Goal: Use online tool/utility: Utilize a website feature to perform a specific function

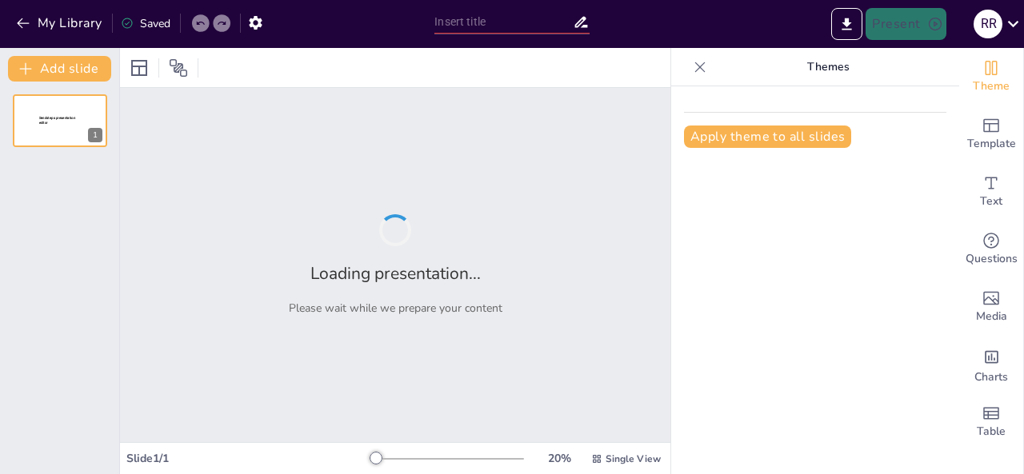
type input "IPE I: Un Nuevo Enfoque en la Formación Profesional para la Empleabilidad"
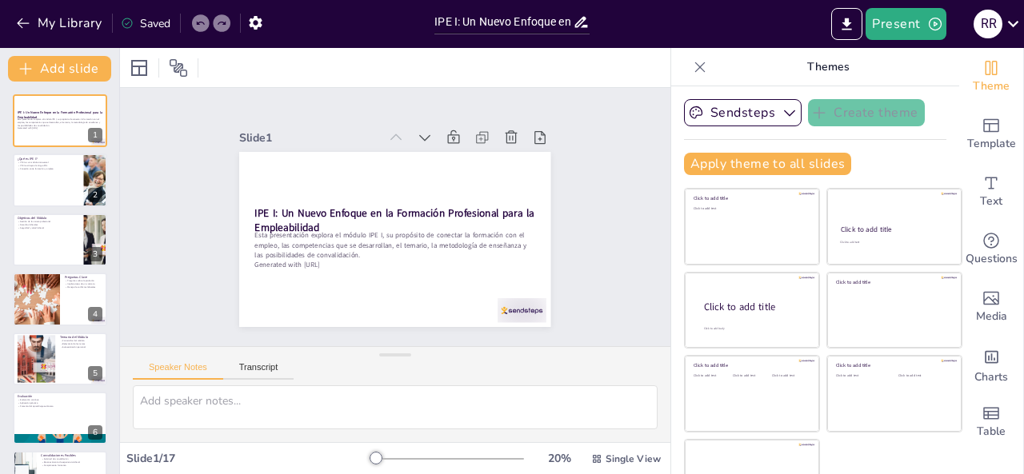
checkbox input "true"
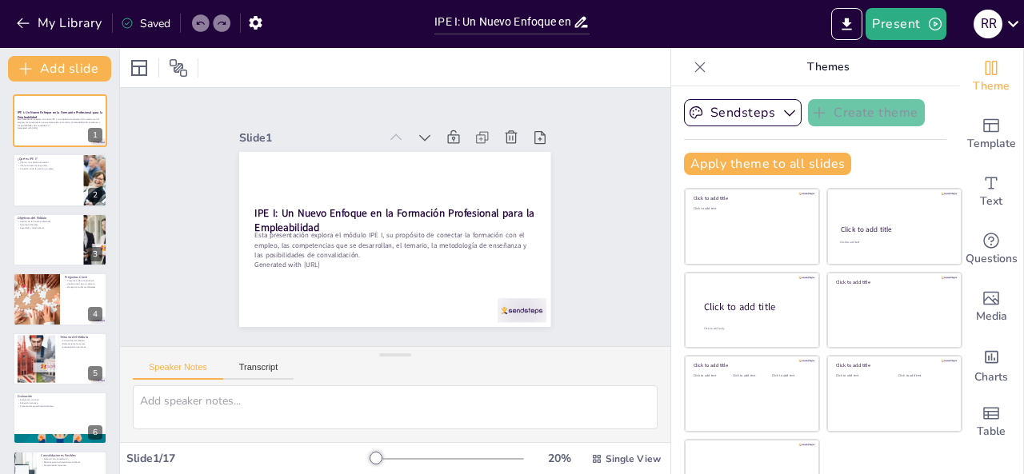
checkbox input "true"
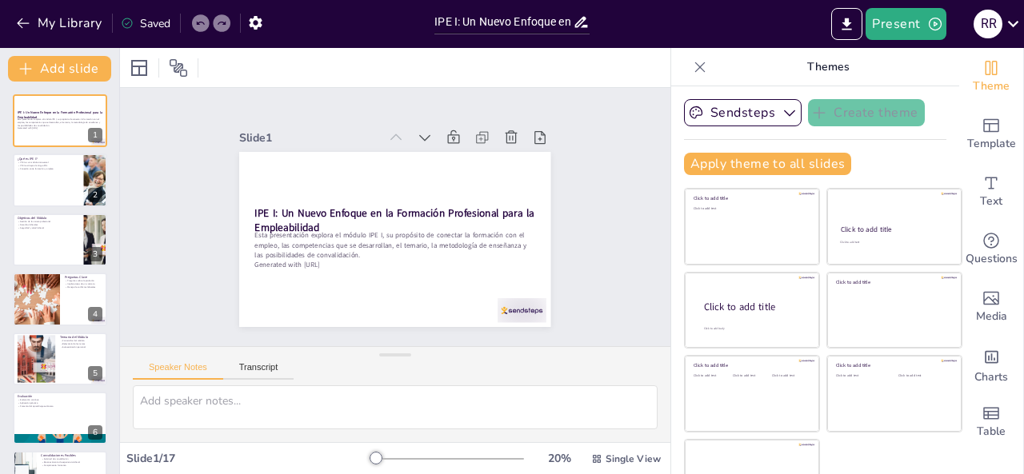
checkbox input "true"
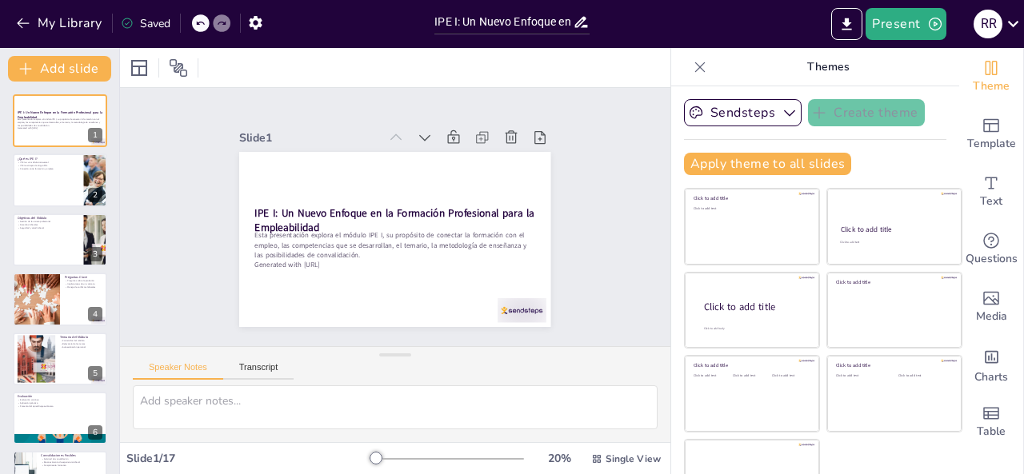
checkbox input "true"
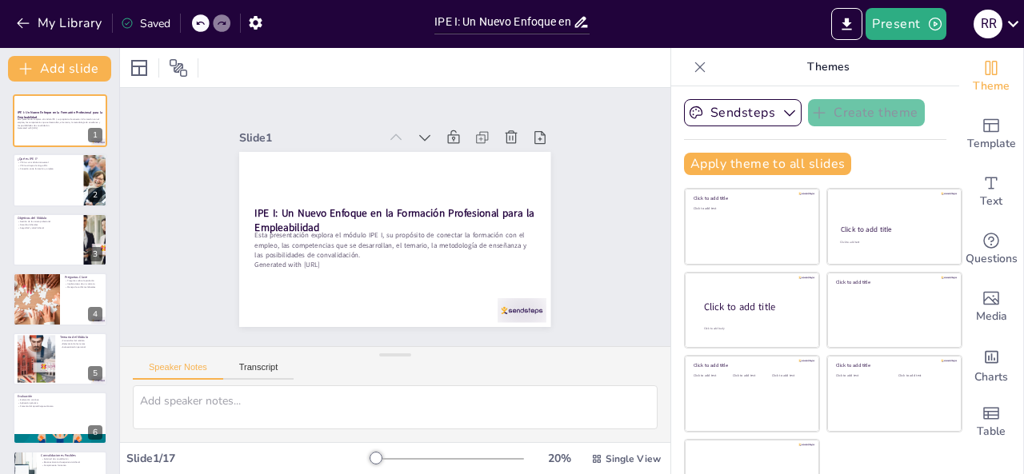
checkbox input "true"
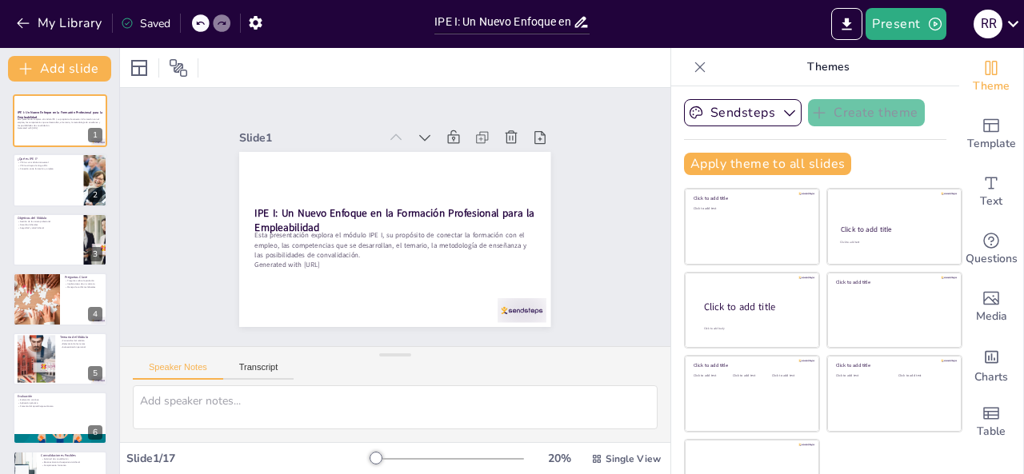
checkbox input "true"
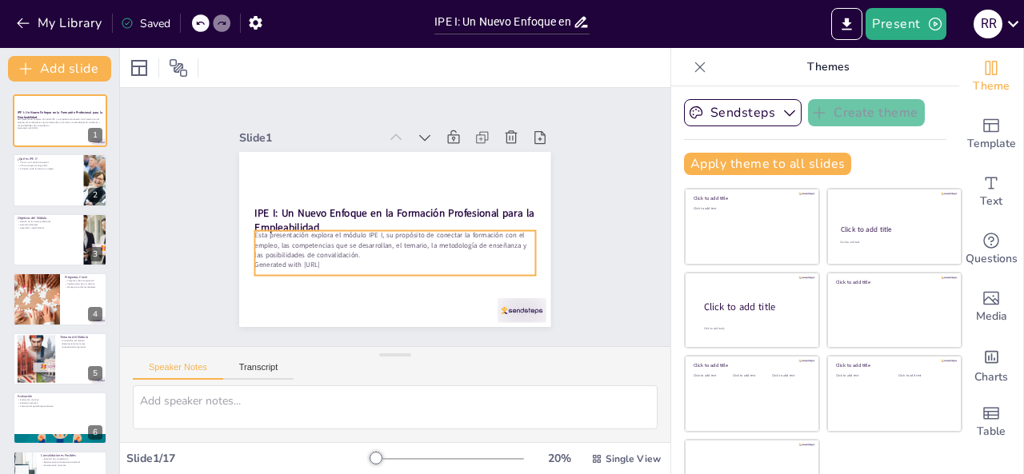
scroll to position [38, 0]
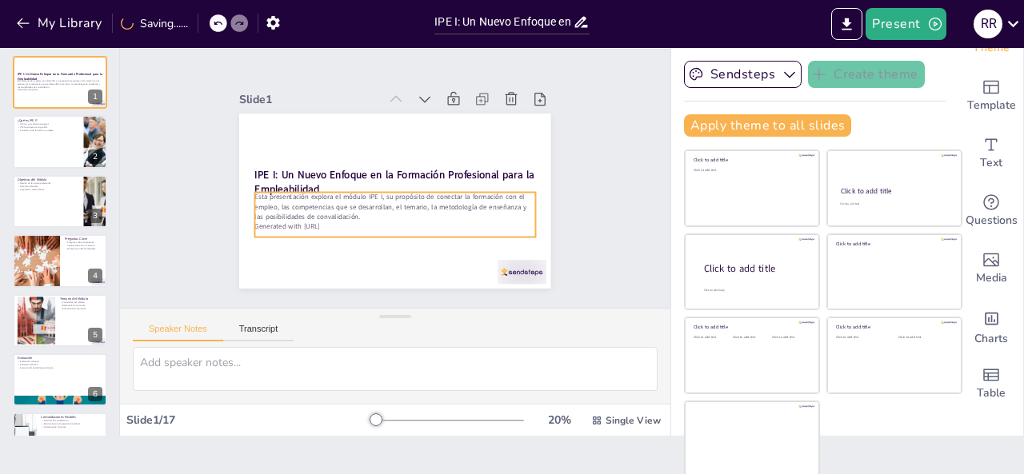
checkbox input "true"
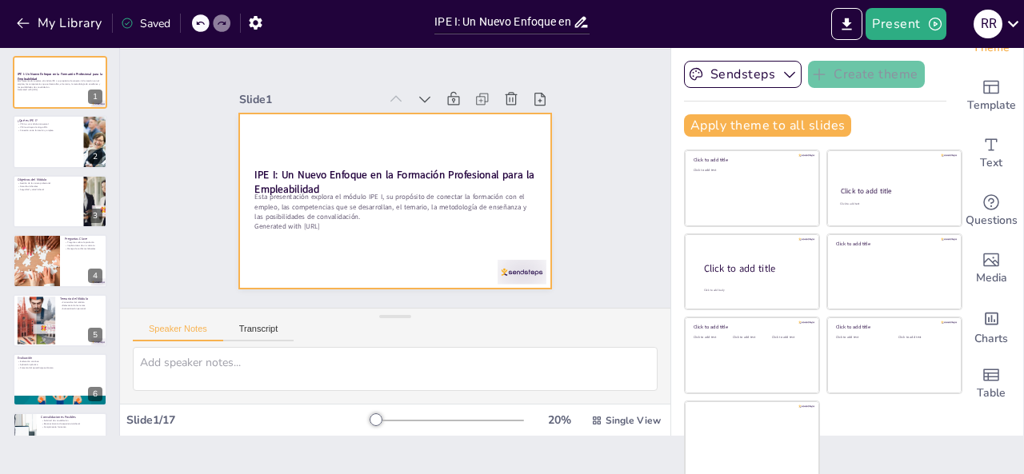
checkbox input "true"
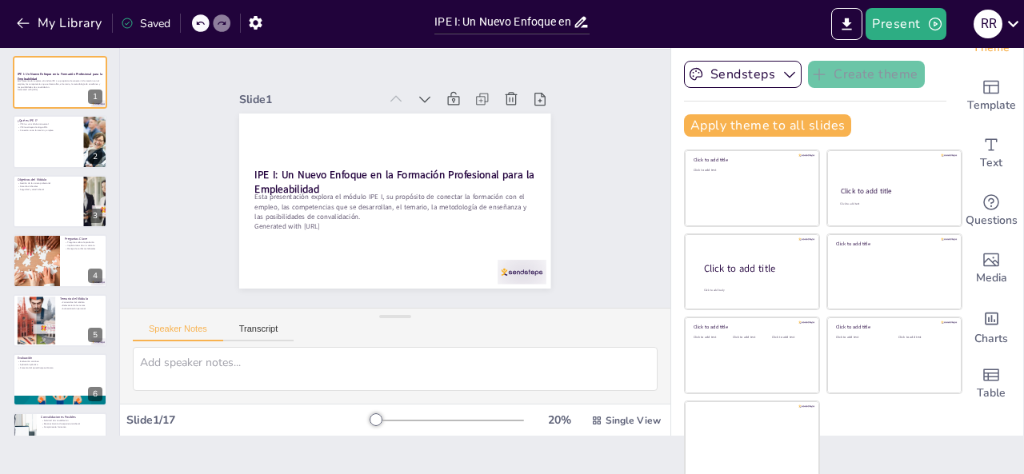
checkbox input "true"
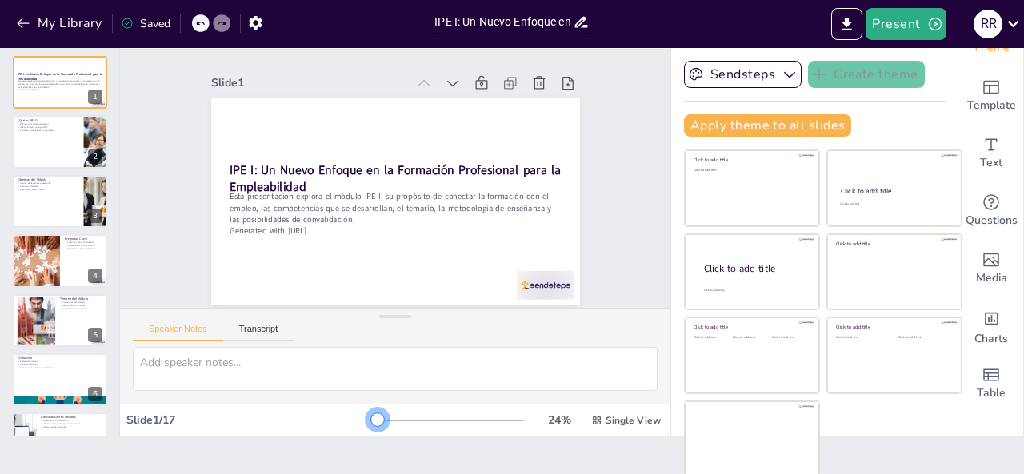
checkbox input "true"
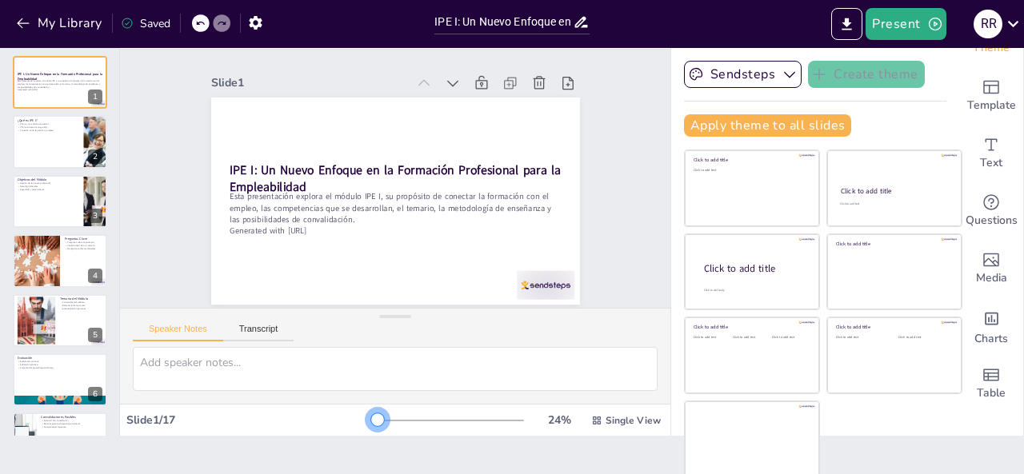
checkbox input "true"
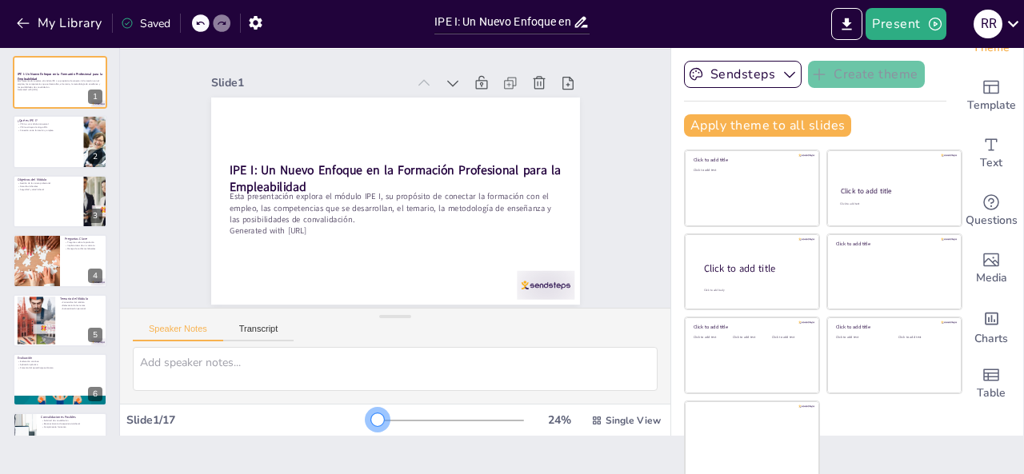
checkbox input "true"
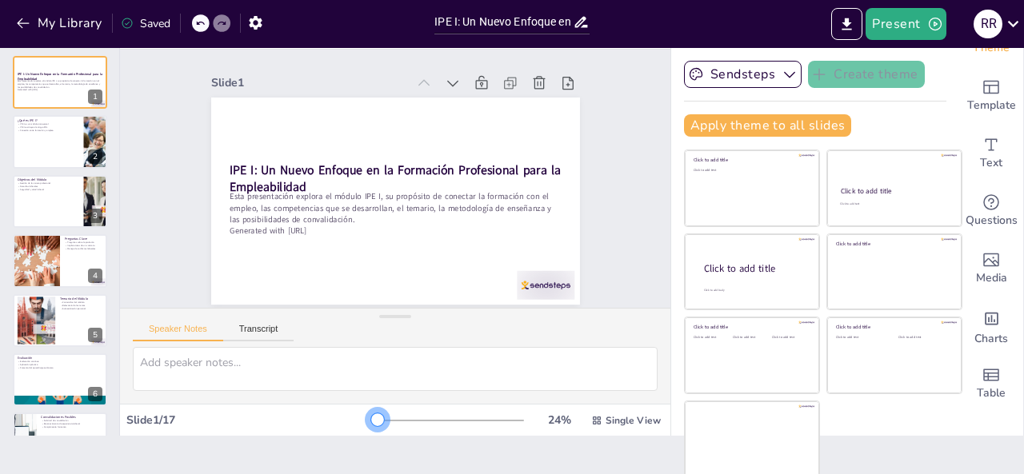
checkbox input "true"
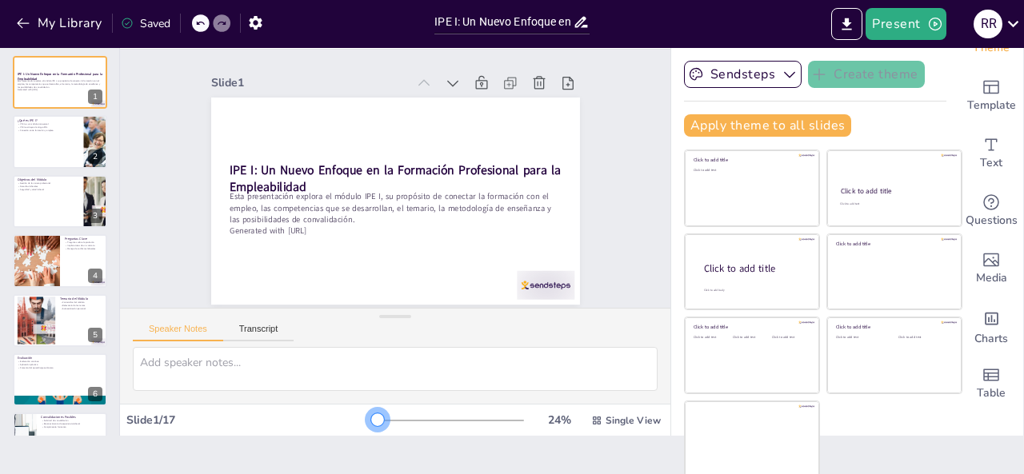
checkbox input "true"
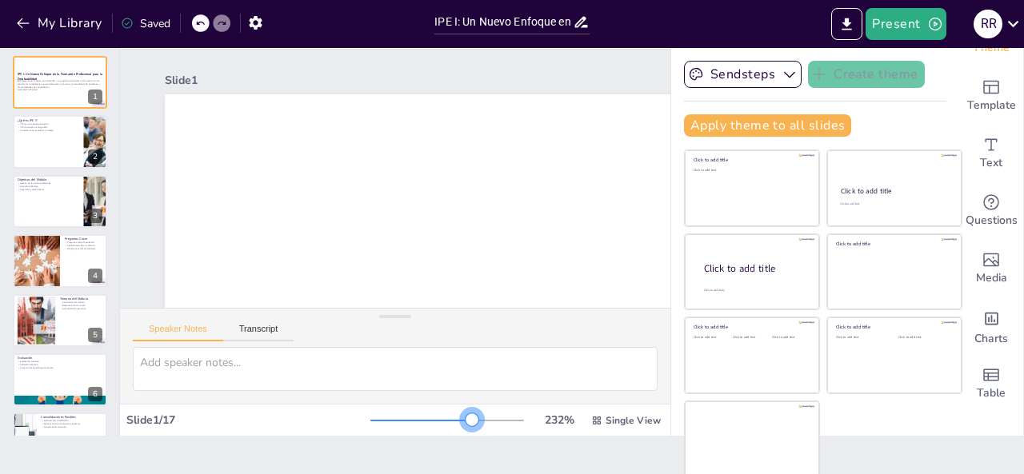
checkbox input "true"
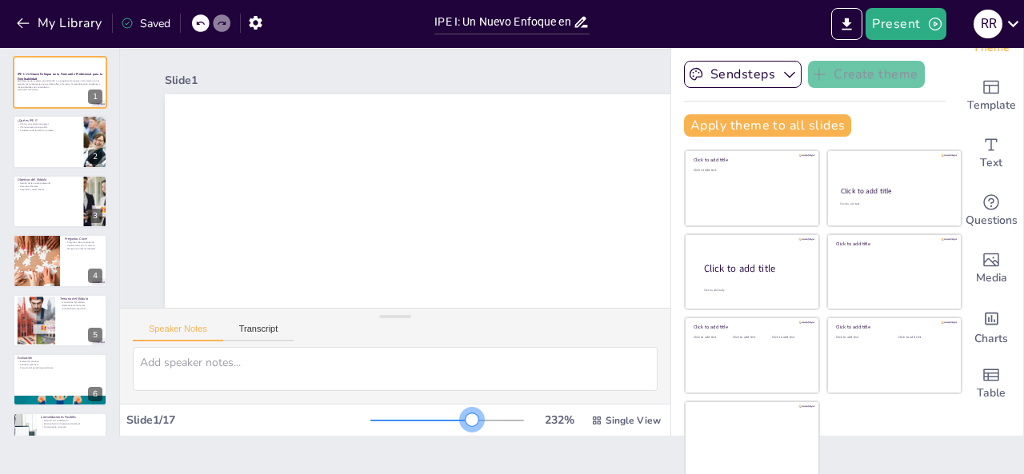
checkbox input "true"
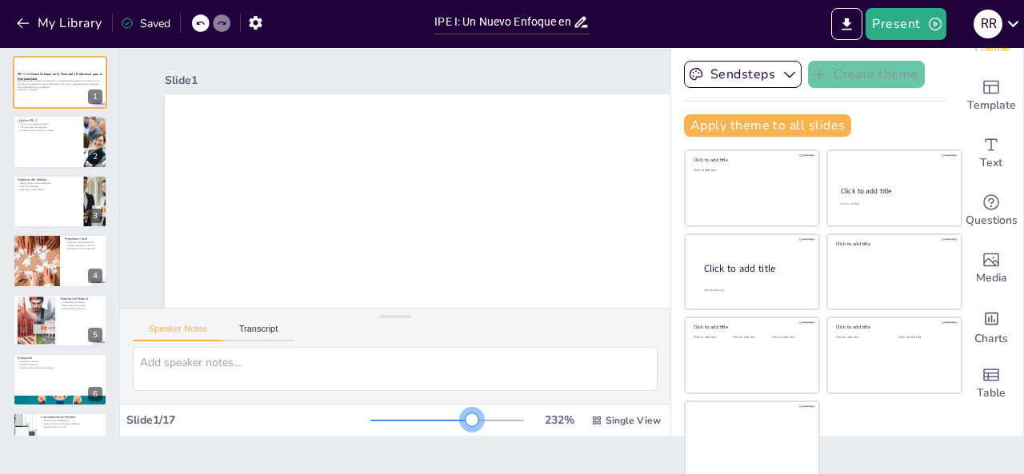
checkbox input "true"
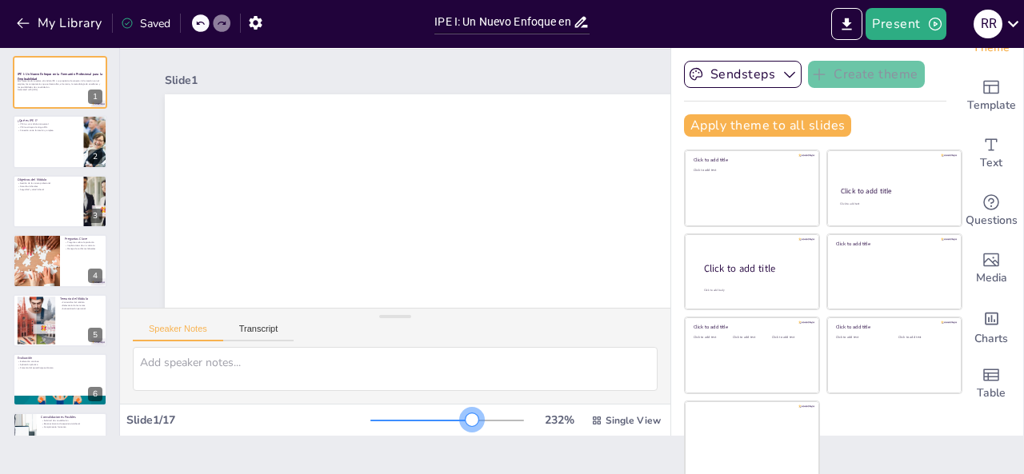
checkbox input "true"
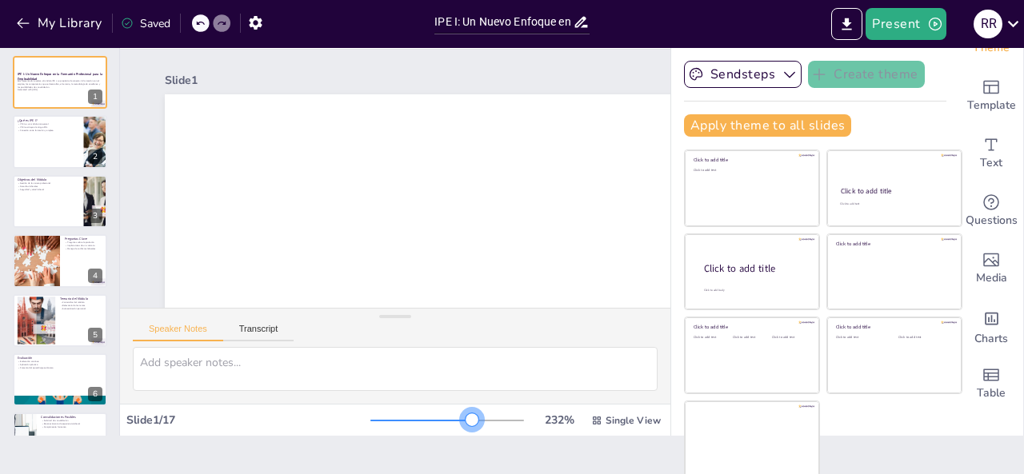
checkbox input "true"
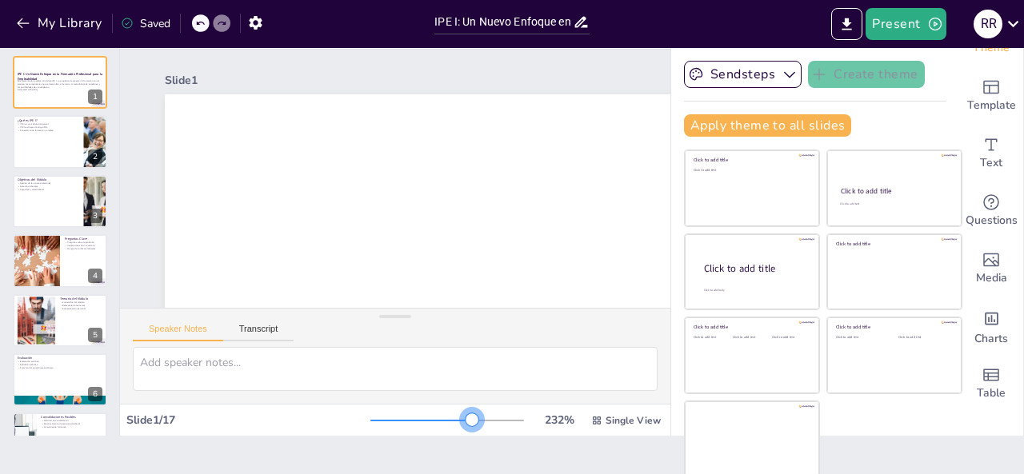
checkbox input "true"
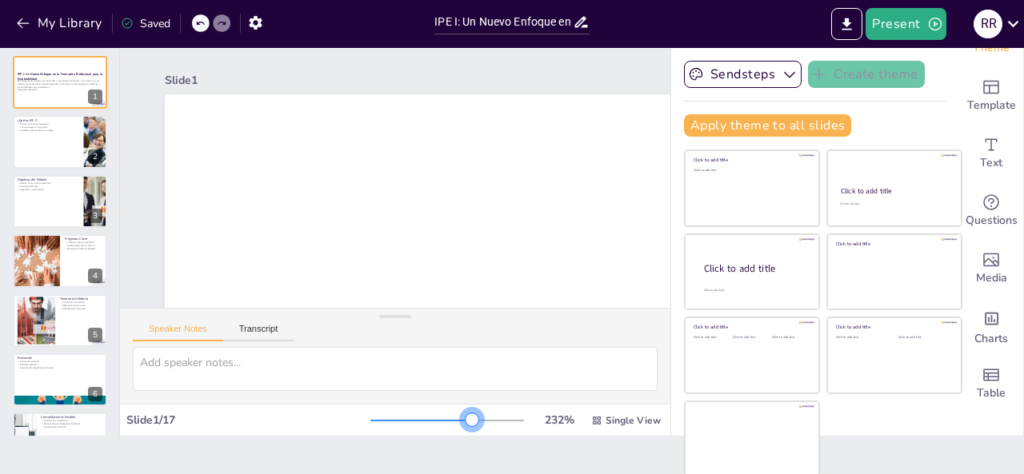
checkbox input "true"
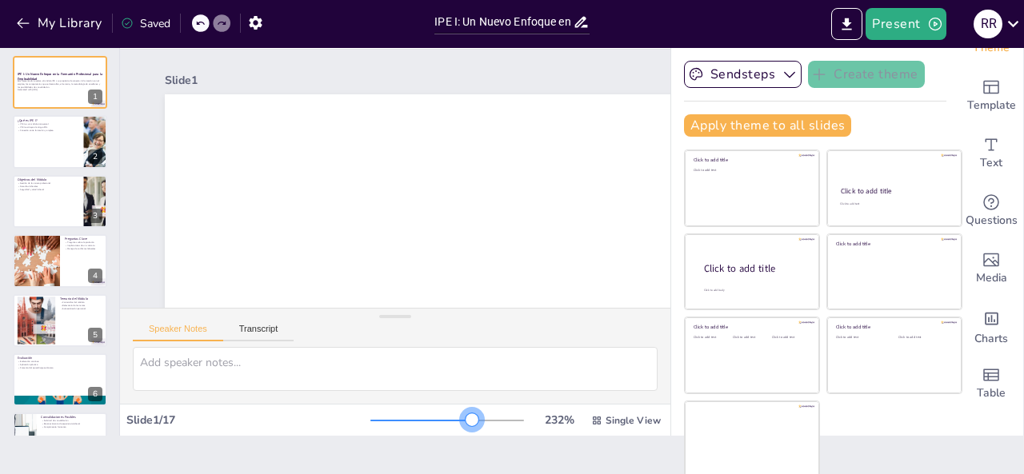
checkbox input "true"
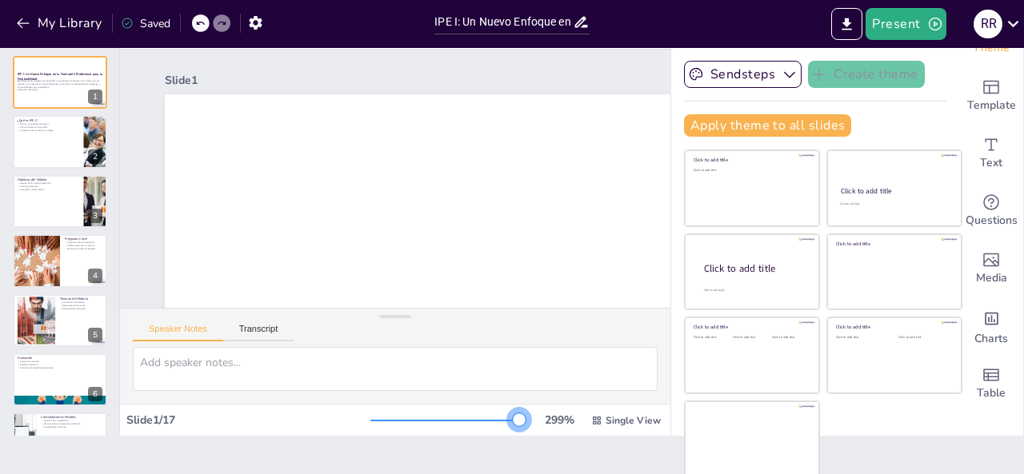
checkbox input "true"
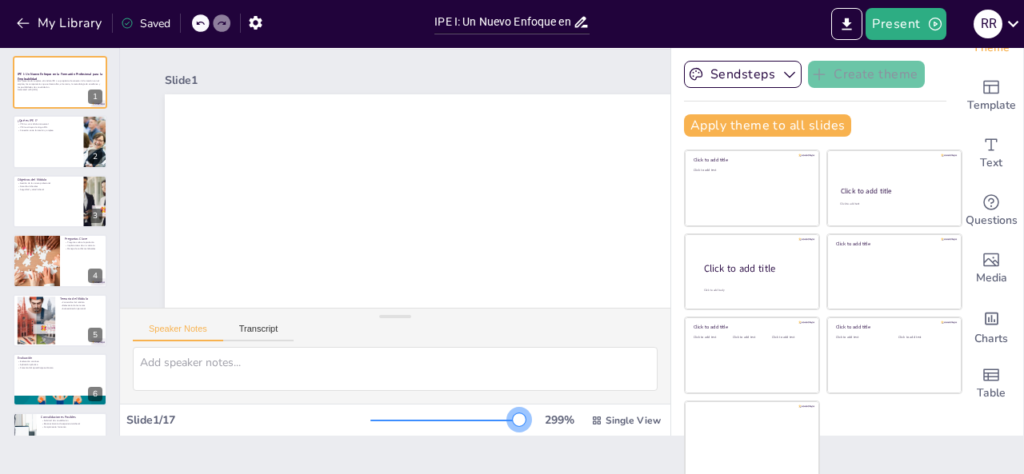
checkbox input "true"
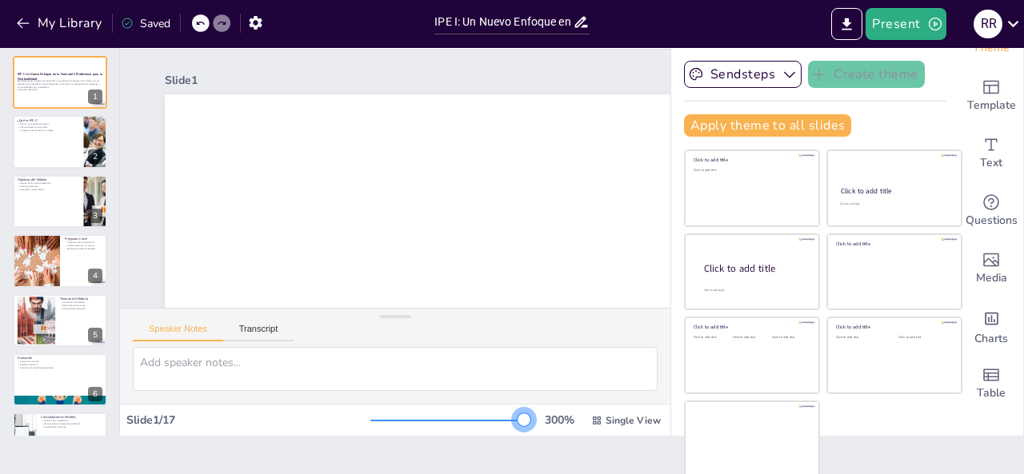
checkbox input "true"
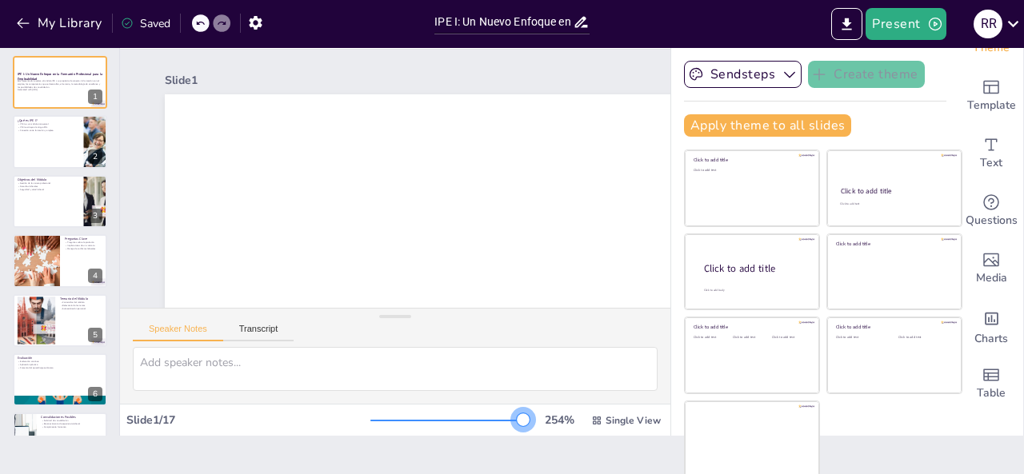
checkbox input "true"
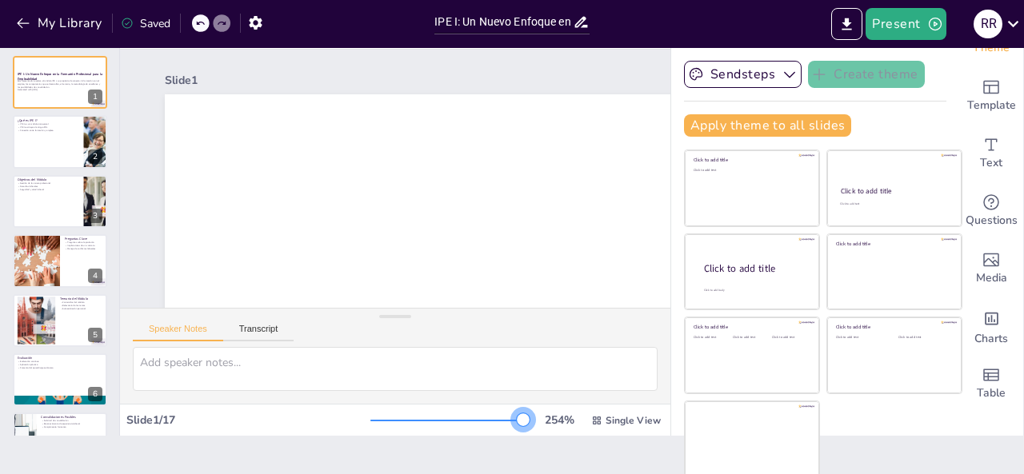
checkbox input "true"
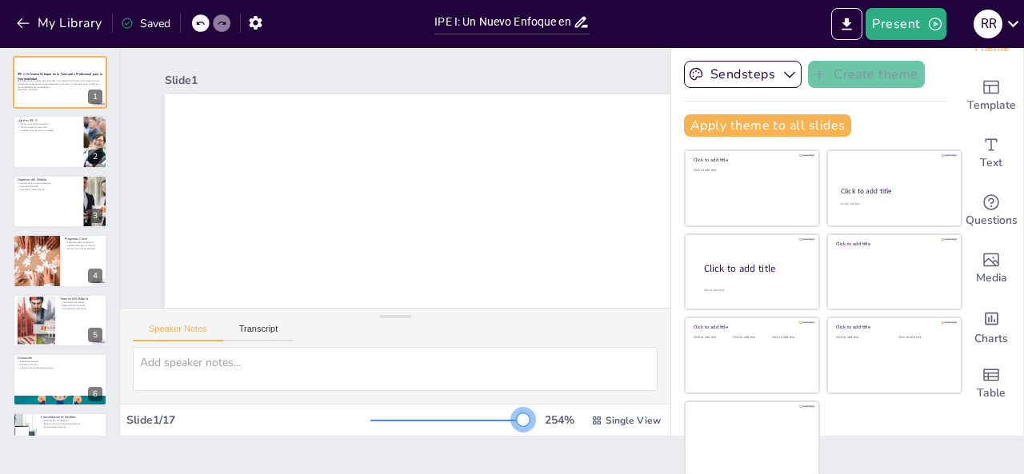
checkbox input "true"
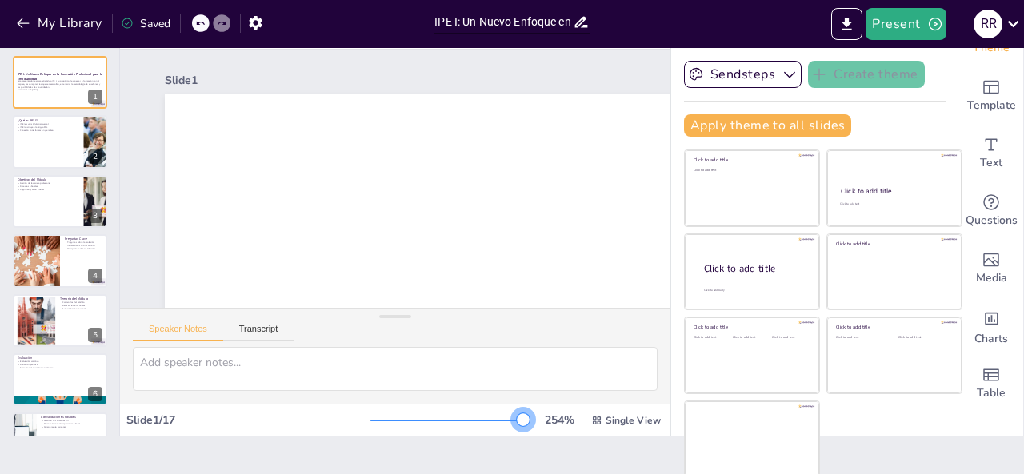
checkbox input "true"
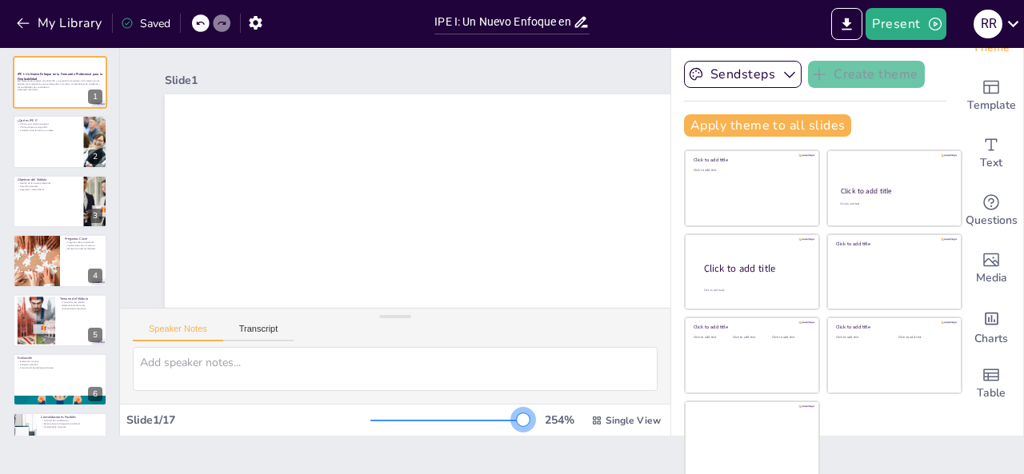
checkbox input "true"
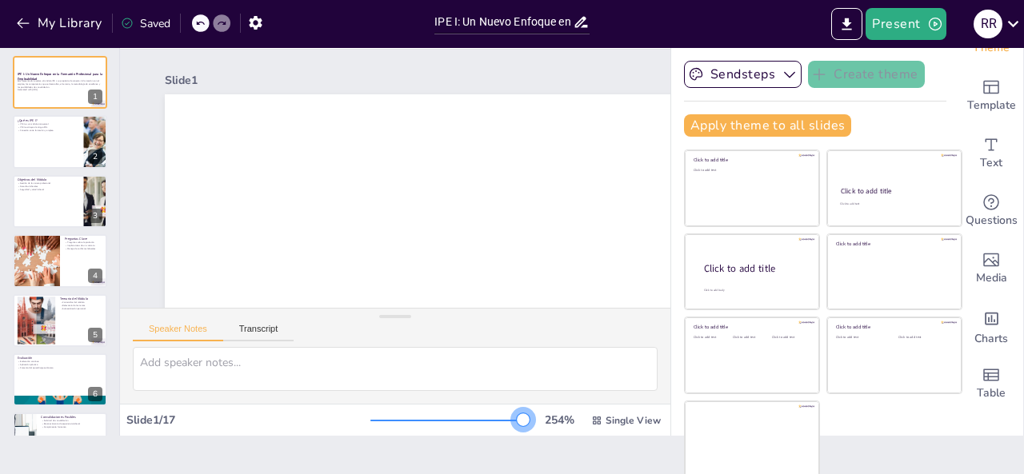
checkbox input "true"
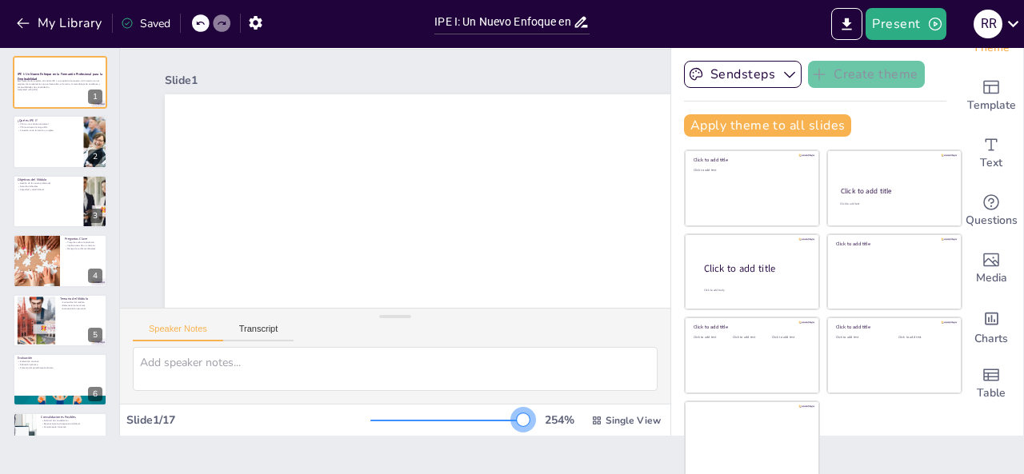
checkbox input "true"
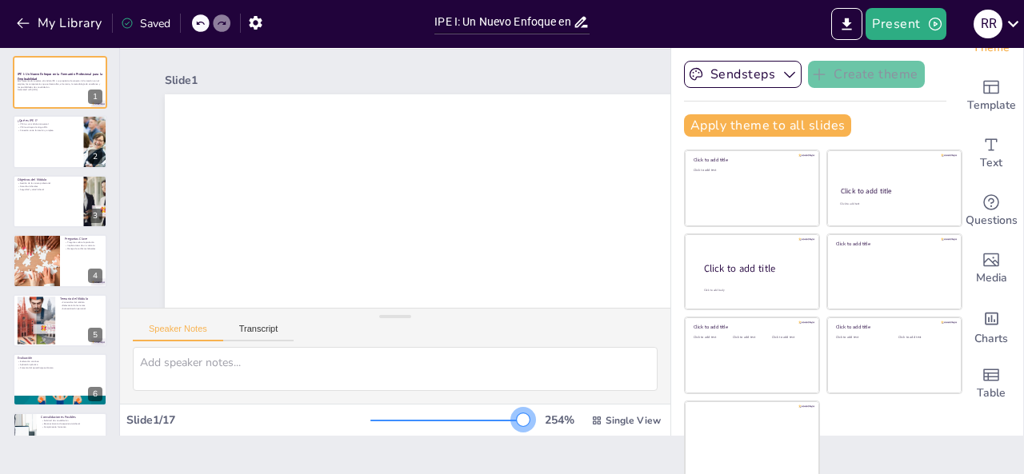
checkbox input "true"
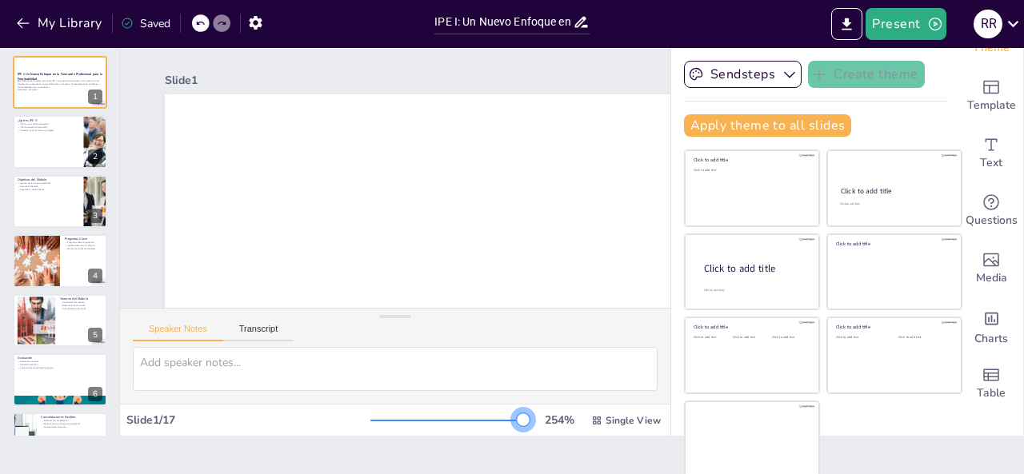
checkbox input "true"
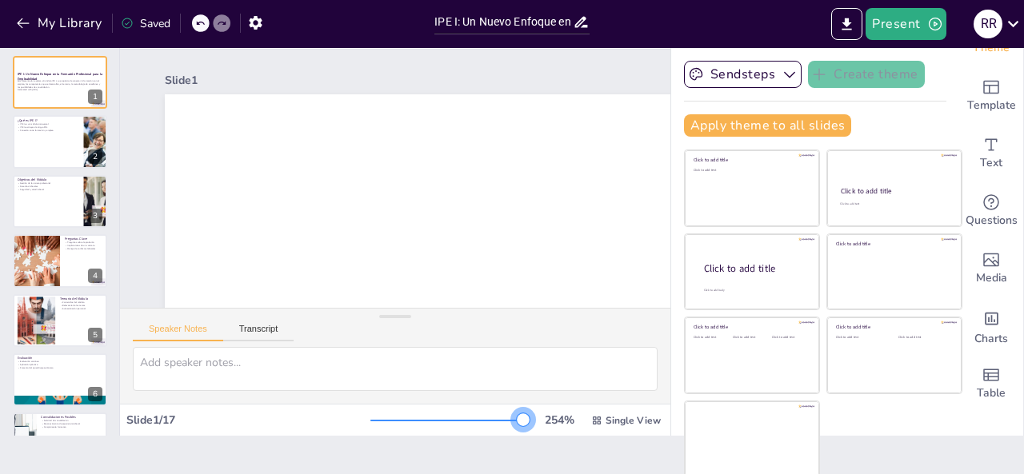
checkbox input "true"
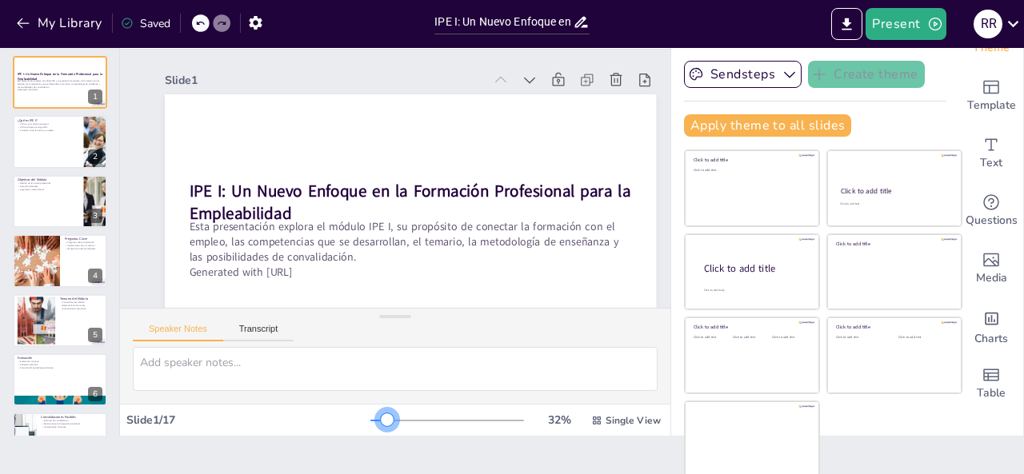
checkbox input "true"
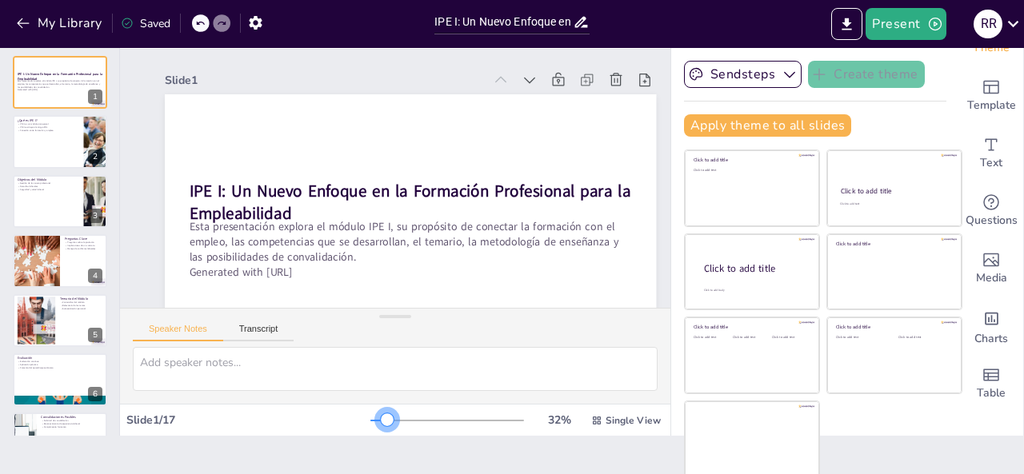
checkbox input "true"
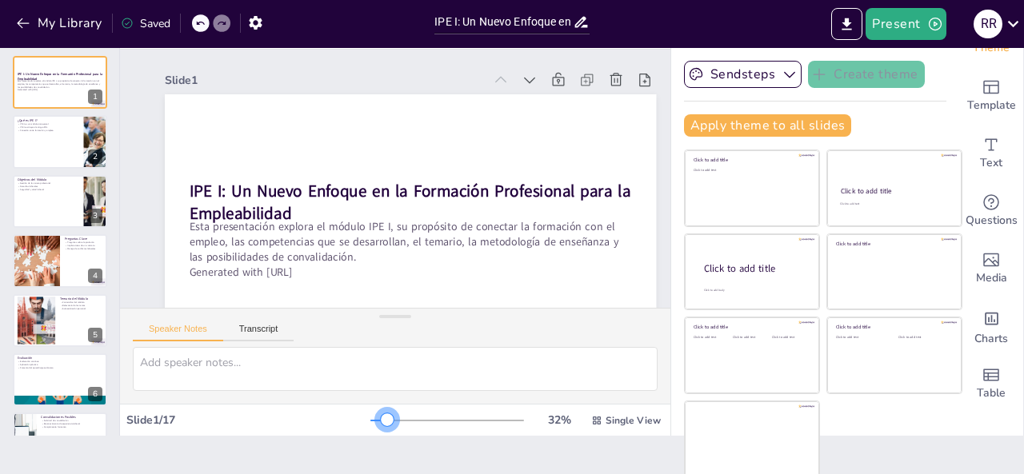
checkbox input "true"
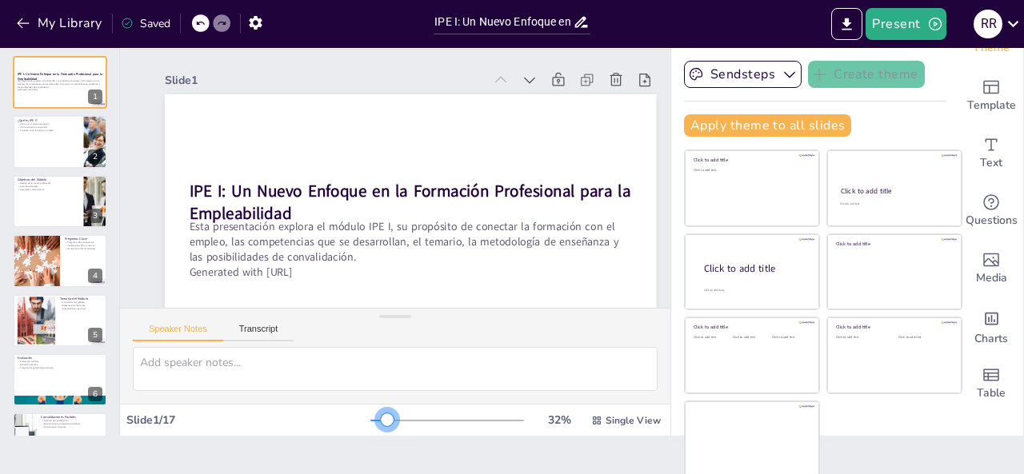
checkbox input "true"
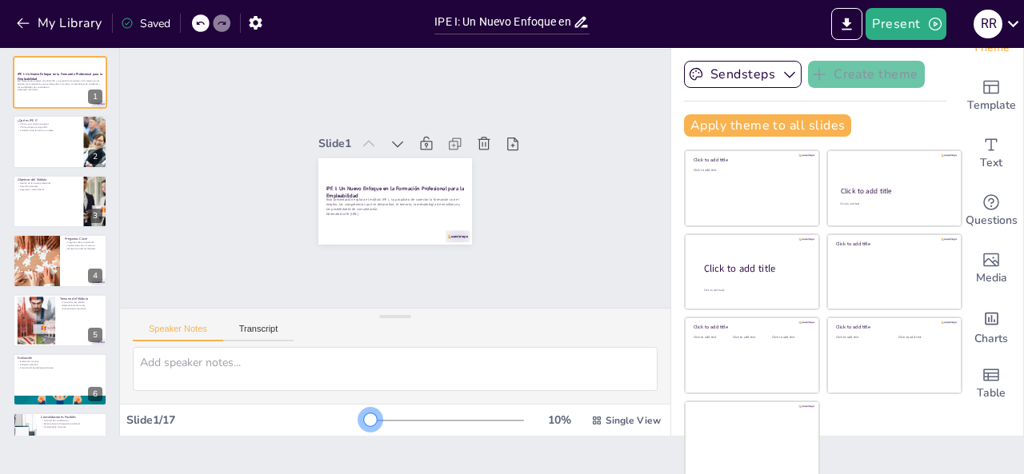
drag, startPoint x: 355, startPoint y: 420, endPoint x: 325, endPoint y: 419, distance: 29.6
click at [325, 419] on div "Slide 1 / 17 10 % Single View" at bounding box center [395, 421] width 550 height 26
click at [850, 22] on icon "Export to PowerPoint" at bounding box center [847, 24] width 10 height 12
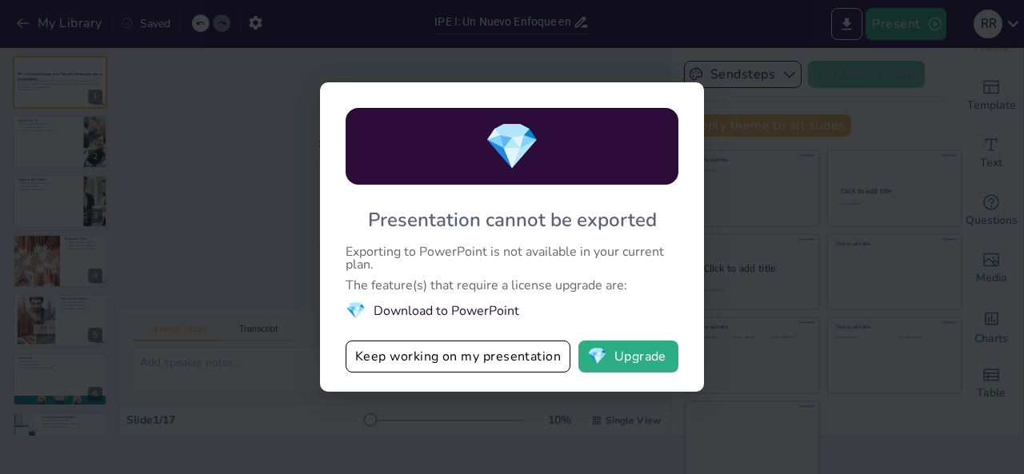
click at [916, 78] on div "💎 Presentation cannot be exported Exporting to PowerPoint is not available in y…" at bounding box center [512, 237] width 1024 height 474
click at [512, 361] on button "Keep working on my presentation" at bounding box center [457, 357] width 225 height 32
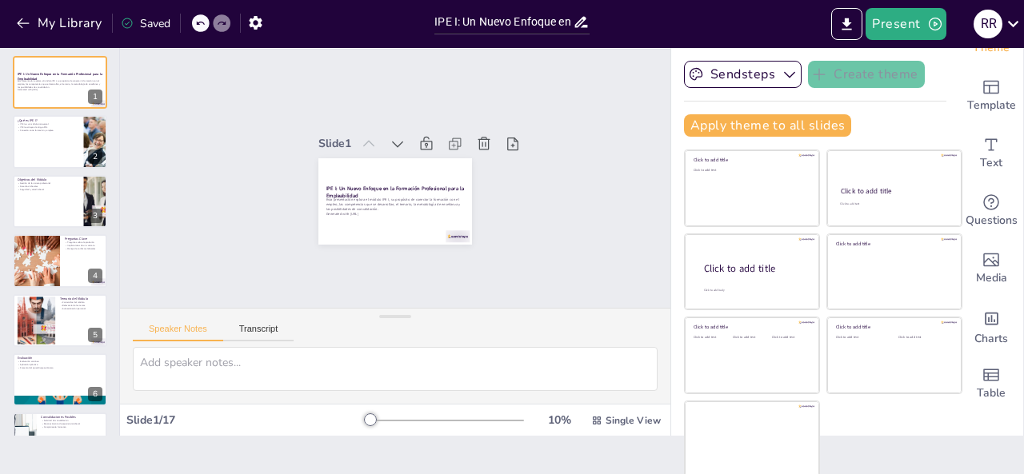
checkbox input "true"
click at [61, 76] on button at bounding box center [70, 69] width 19 height 19
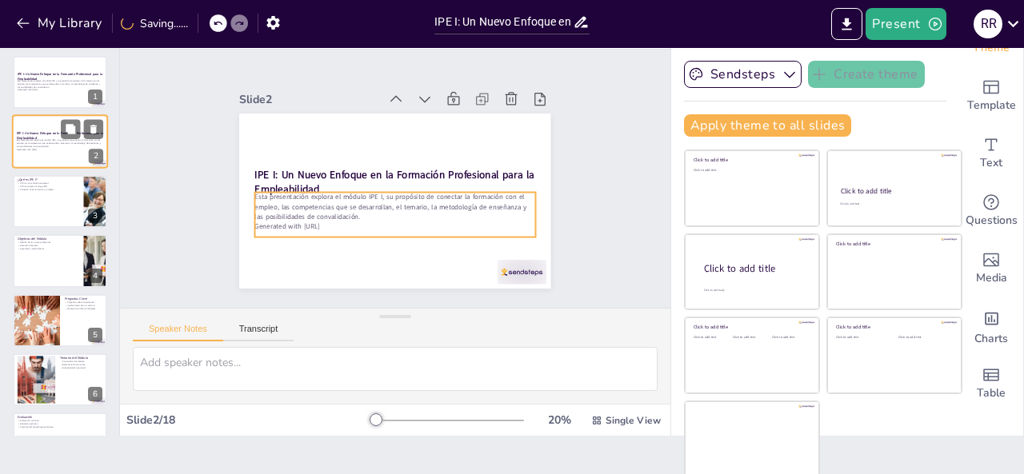
click at [69, 146] on p "Esta presentación explora el módulo IPE I, su propósito de conectar la formació…" at bounding box center [60, 143] width 86 height 9
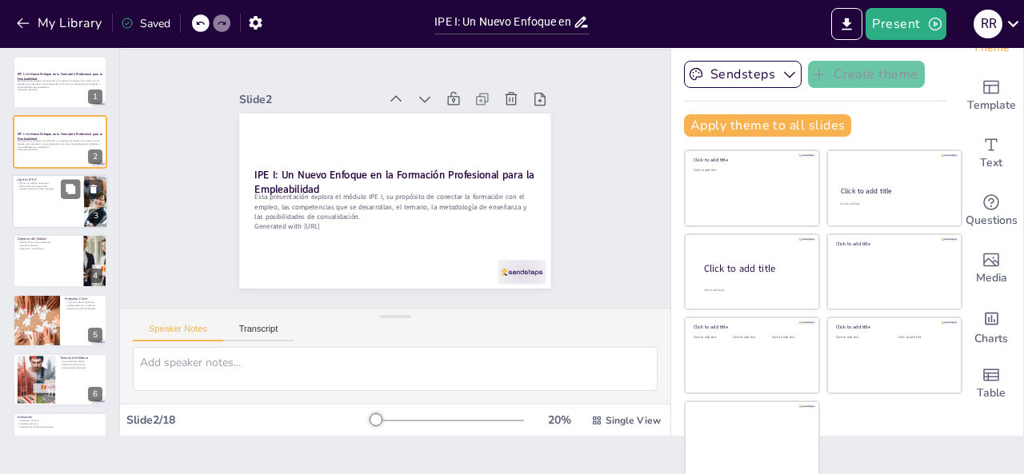
click at [60, 204] on div at bounding box center [60, 201] width 96 height 54
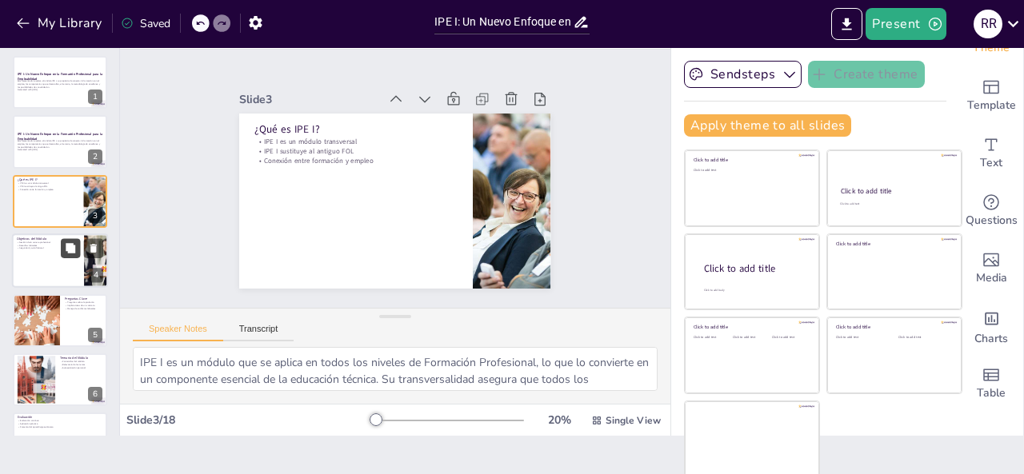
click at [70, 257] on button at bounding box center [70, 248] width 19 height 19
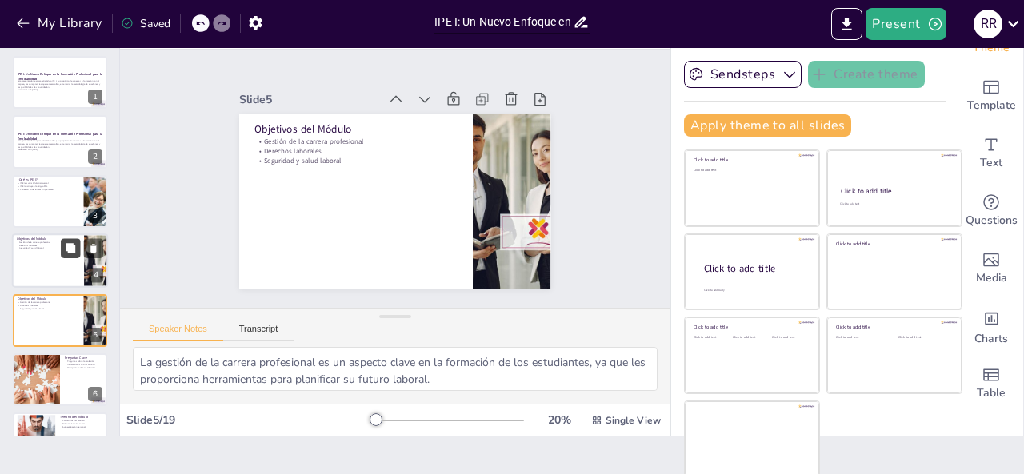
scroll to position [81, 0]
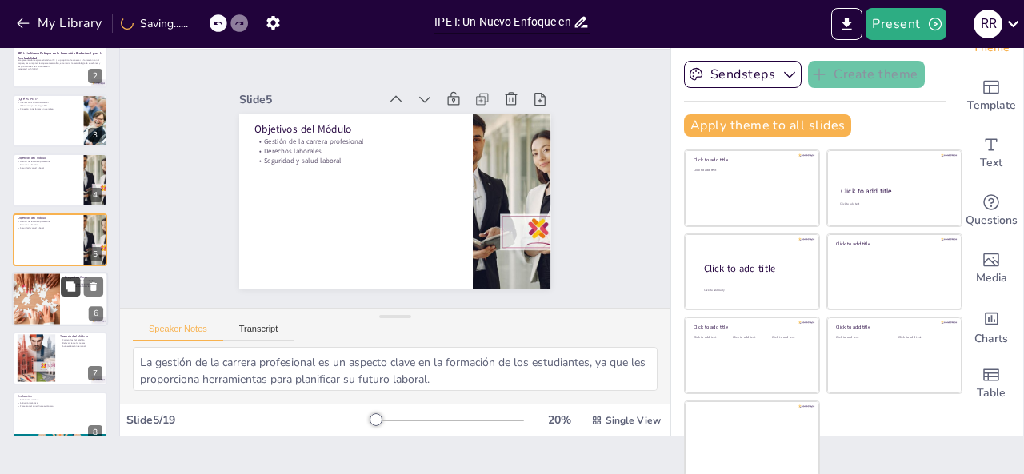
click at [78, 295] on button at bounding box center [70, 286] width 19 height 19
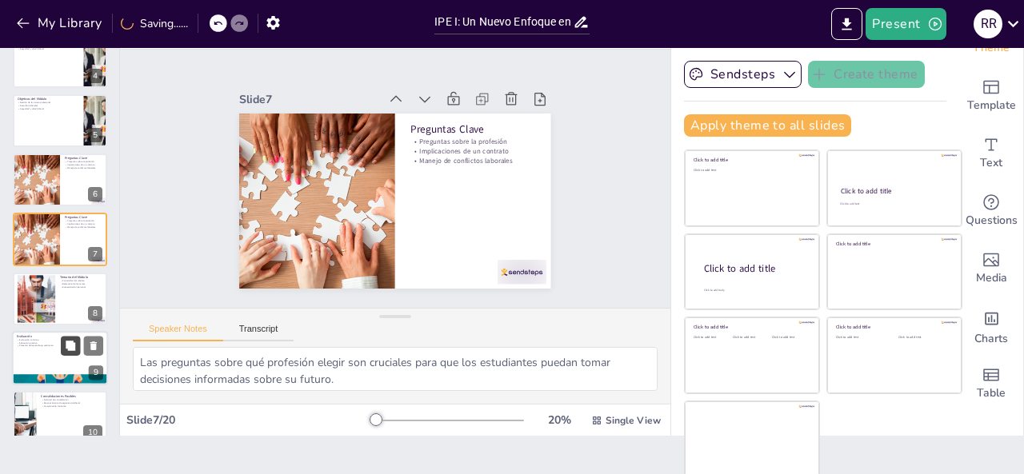
click at [78, 345] on button at bounding box center [70, 345] width 19 height 19
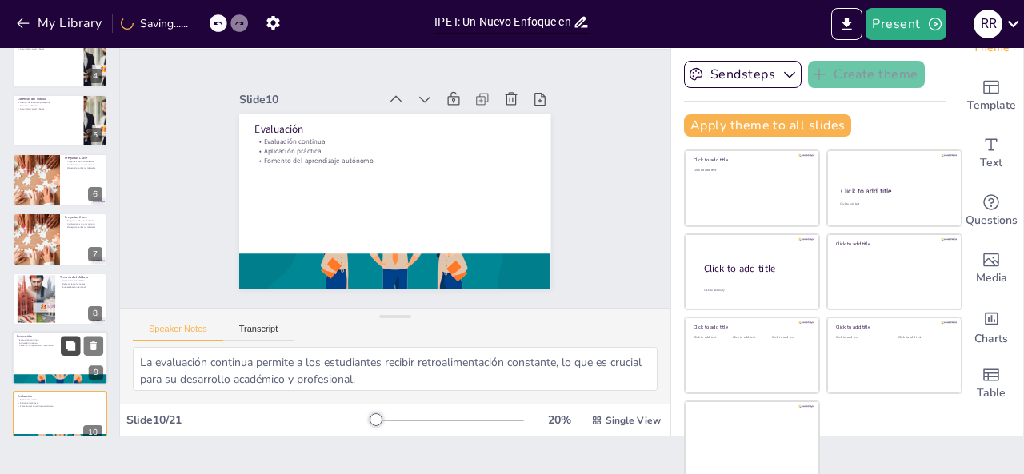
scroll to position [378, 0]
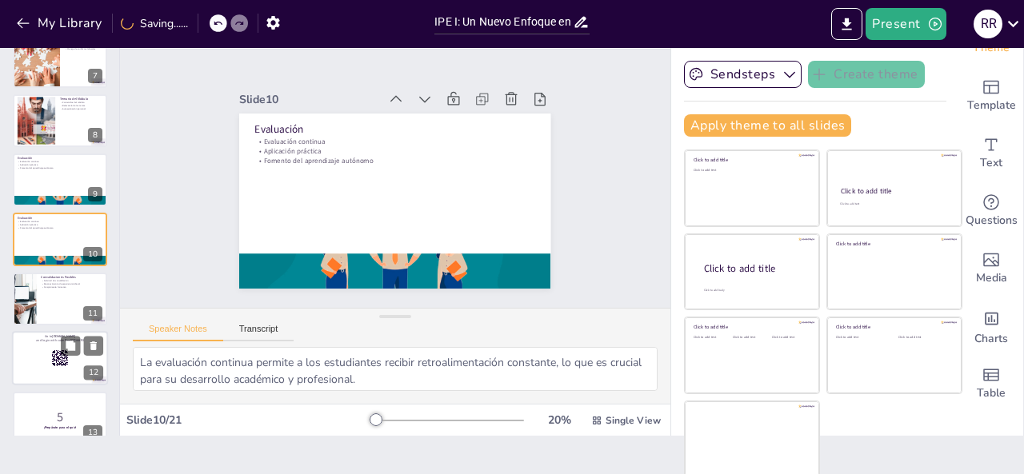
click at [73, 366] on div at bounding box center [60, 358] width 96 height 54
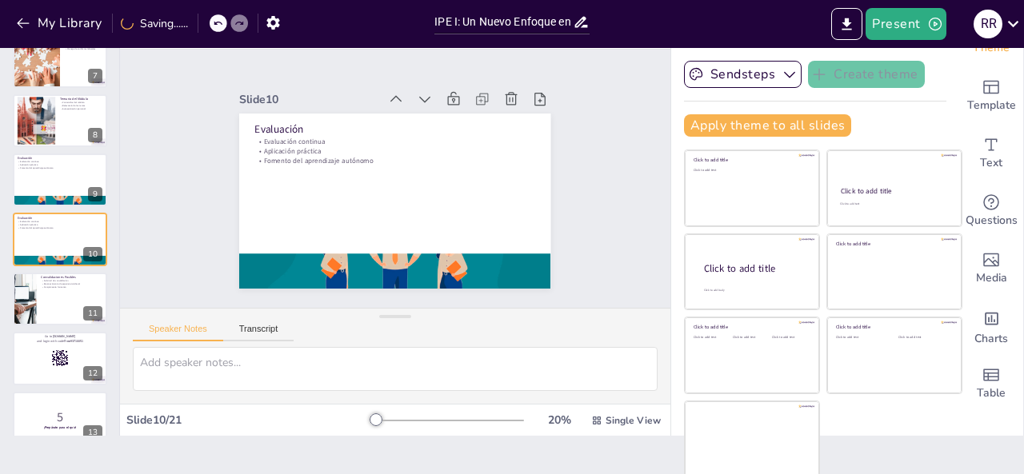
scroll to position [497, 0]
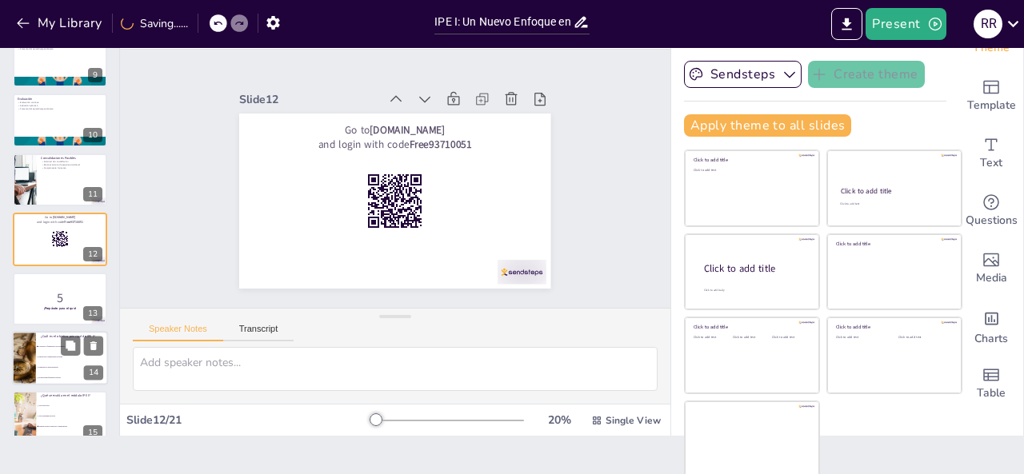
click at [70, 385] on div "¿Cuál es el objetivo principal de IPE I? Conectar la formación con el empleo De…" at bounding box center [60, 358] width 96 height 54
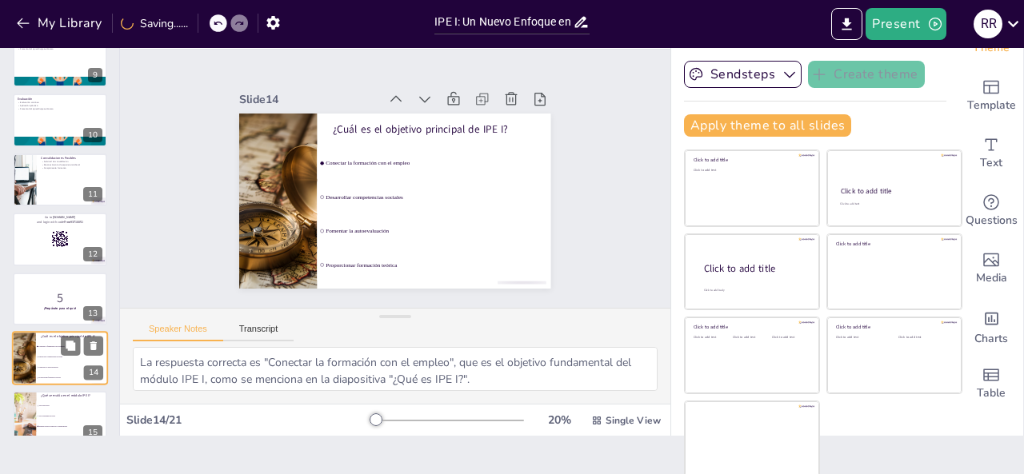
scroll to position [616, 0]
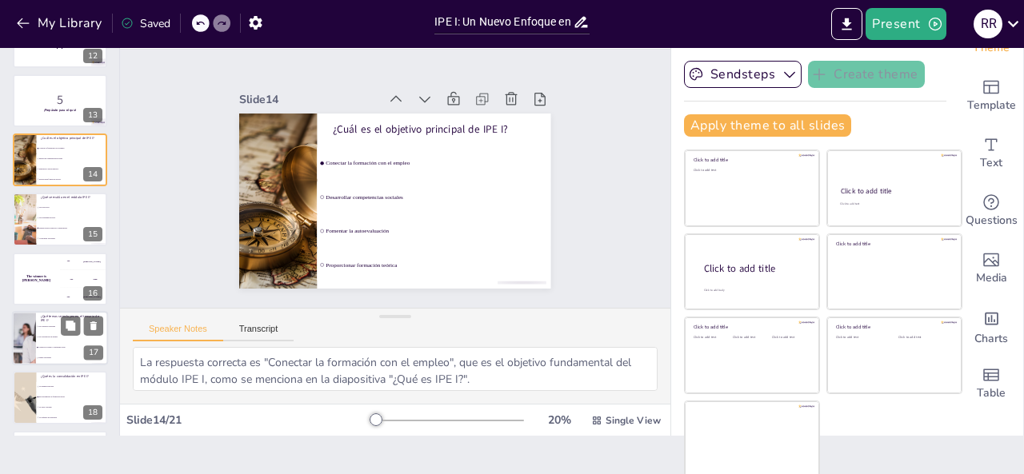
click at [69, 342] on li "Contrato de trabajo y seguridad social" at bounding box center [72, 347] width 72 height 10
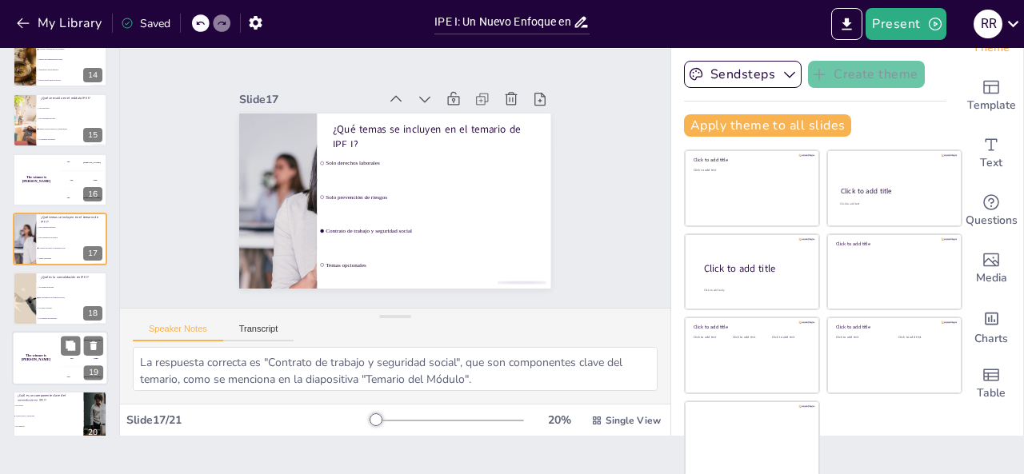
click at [74, 381] on div "300 Niels" at bounding box center [84, 377] width 48 height 18
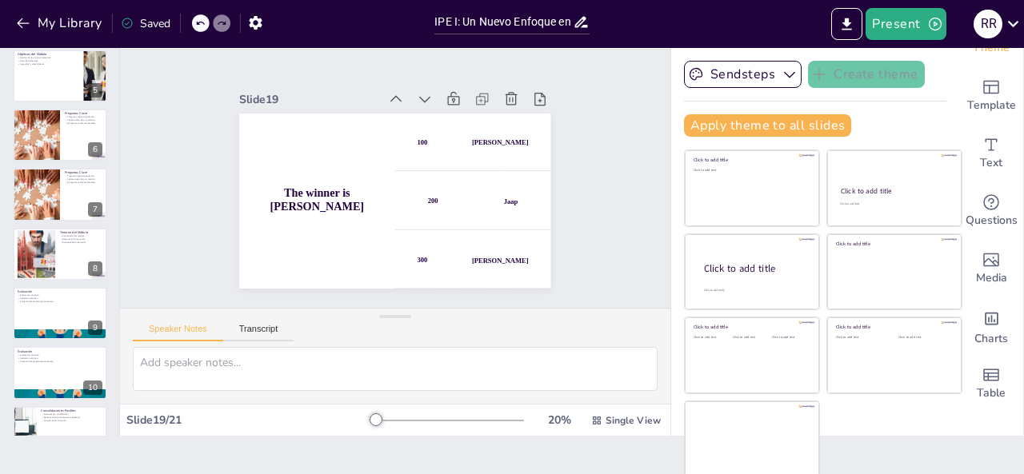
scroll to position [0, 0]
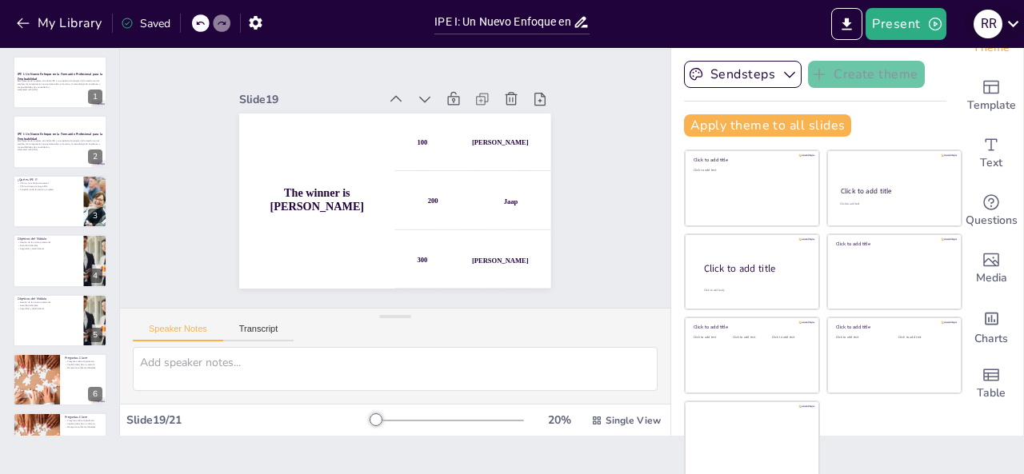
click at [1008, 25] on icon at bounding box center [1013, 24] width 22 height 22
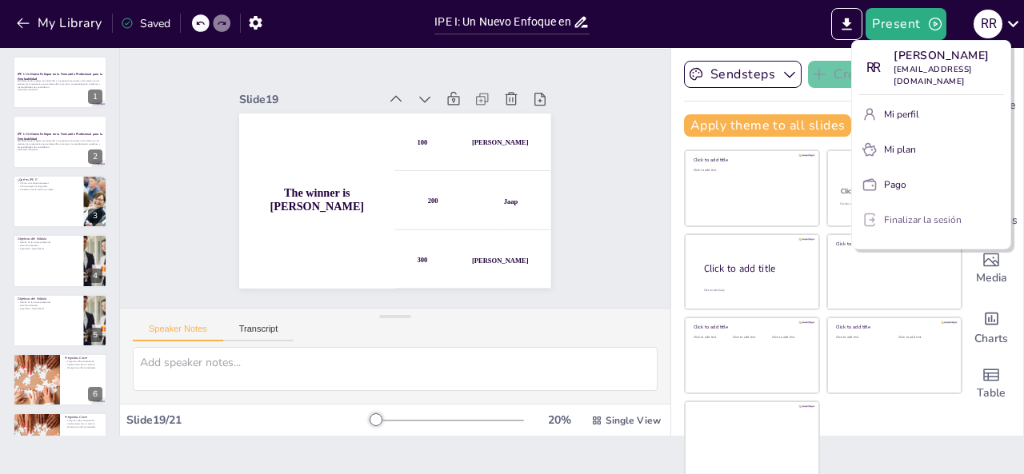
click at [912, 214] on font "Finalizar la sesión" at bounding box center [923, 220] width 78 height 13
